Goal: Find specific page/section: Find specific page/section

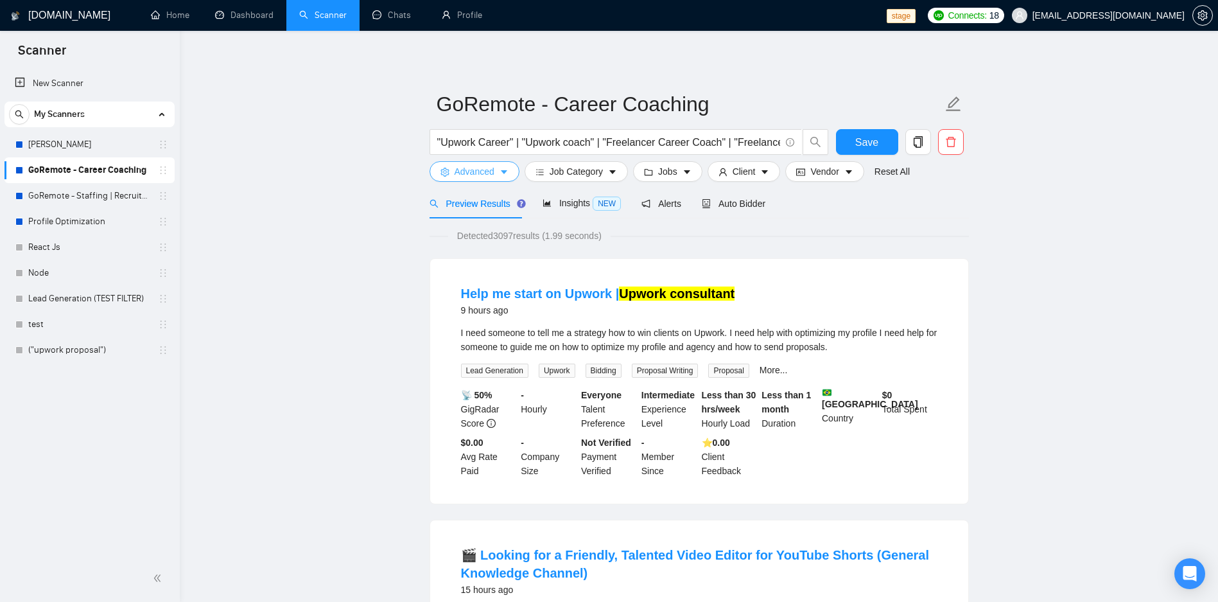
click at [485, 174] on span "Advanced" at bounding box center [475, 171] width 40 height 14
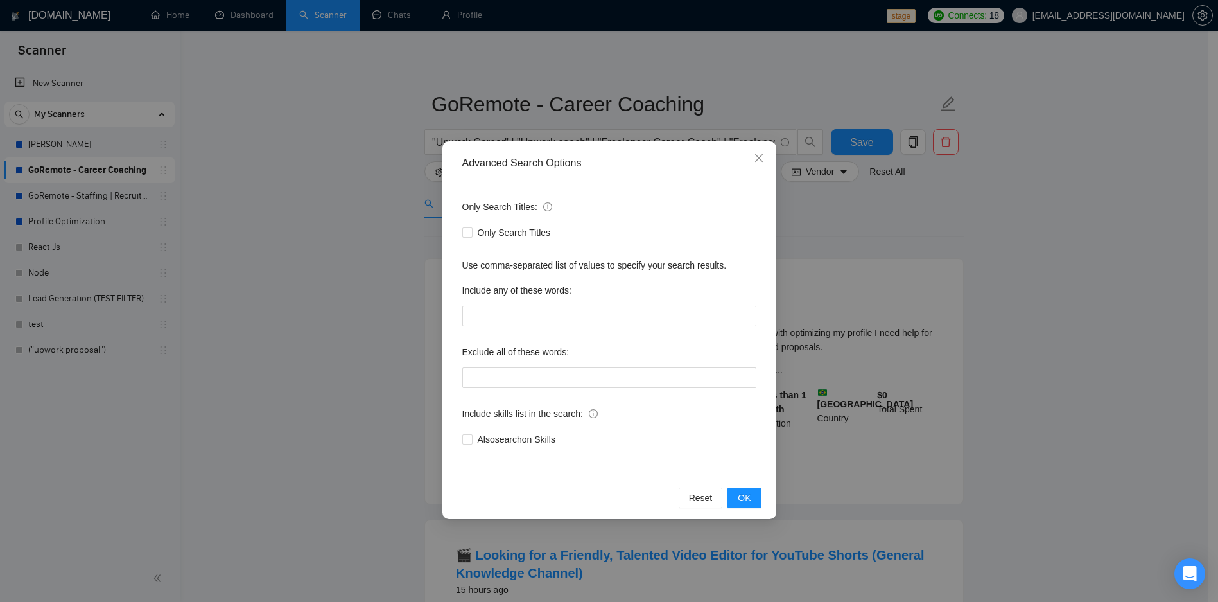
click at [950, 256] on div "Advanced Search Options Only Search Titles: Only Search Titles Use comma-separa…" at bounding box center [609, 301] width 1218 height 602
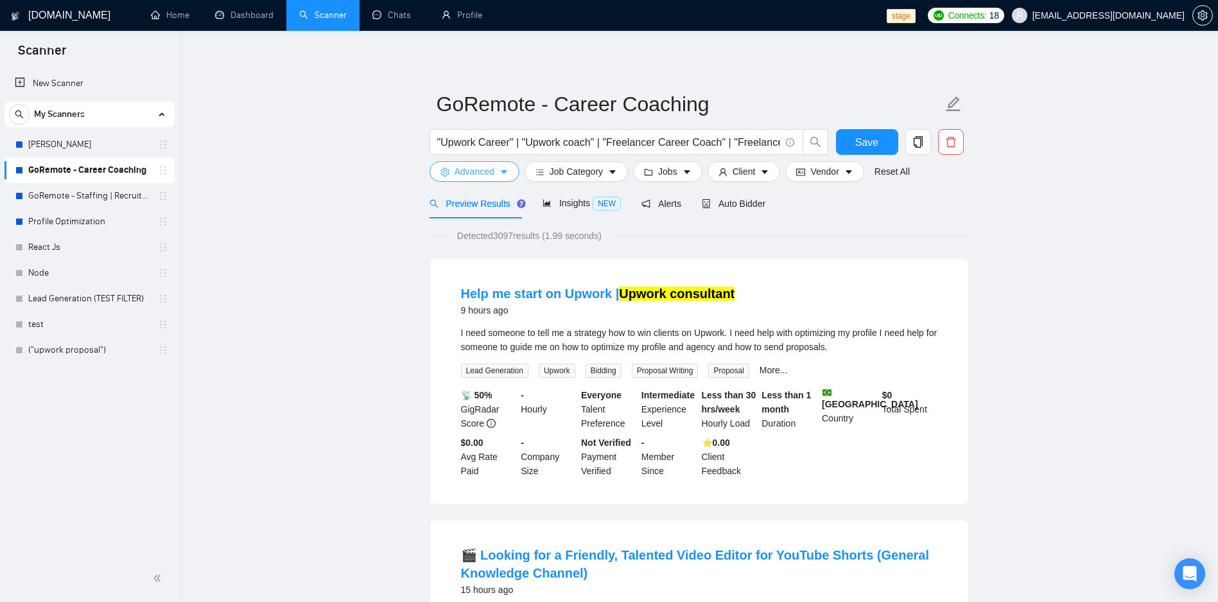
click at [471, 178] on span "Advanced" at bounding box center [475, 171] width 40 height 14
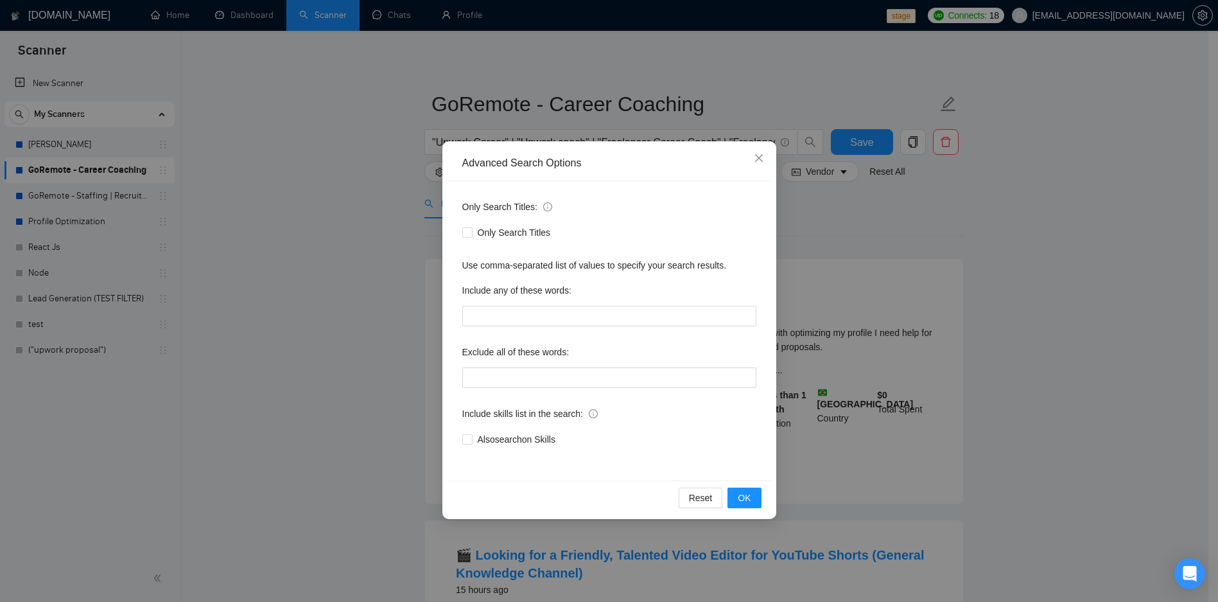
click at [1049, 212] on div "Advanced Search Options Only Search Titles: Only Search Titles Use comma-separa…" at bounding box center [609, 301] width 1218 height 602
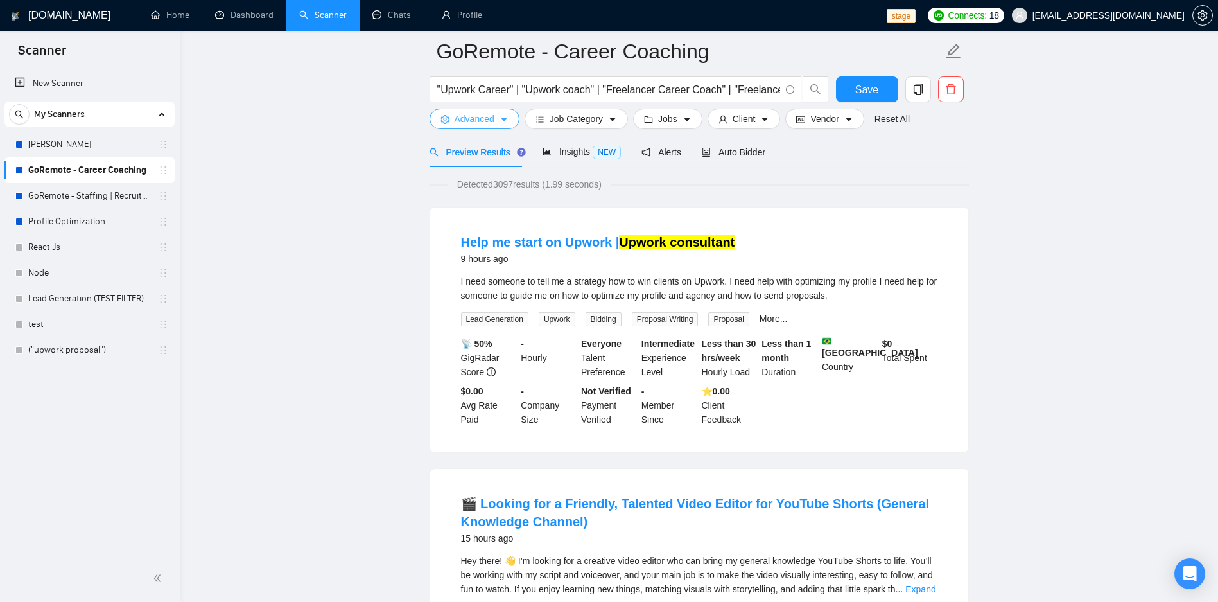
scroll to position [77, 0]
